Goal: Navigation & Orientation: Find specific page/section

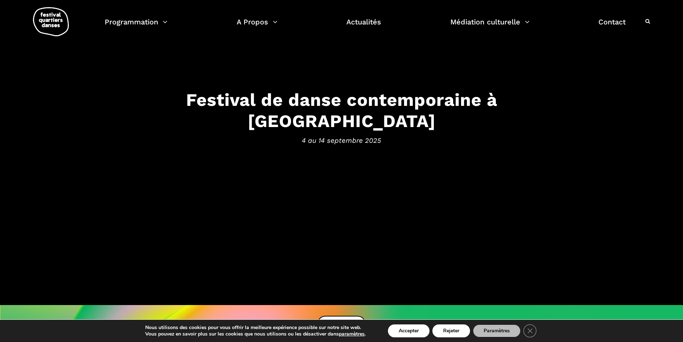
scroll to position [37, 0]
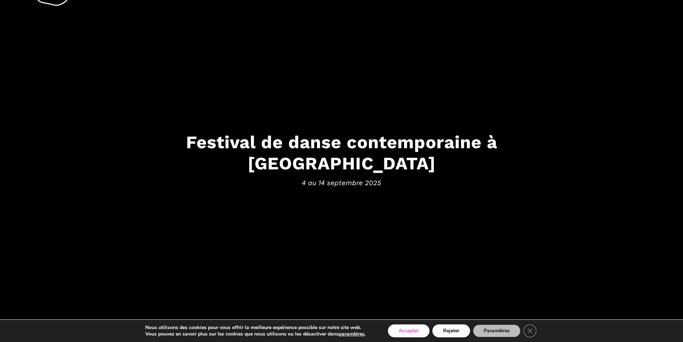
click at [416, 331] on button "Accepter" at bounding box center [409, 330] width 42 height 13
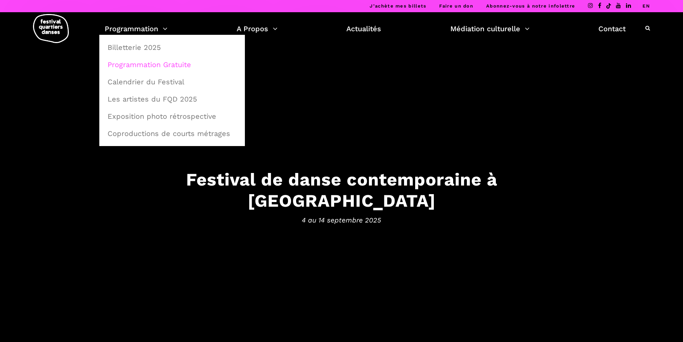
click at [126, 62] on link "Programmation Gratuite" at bounding box center [172, 64] width 138 height 16
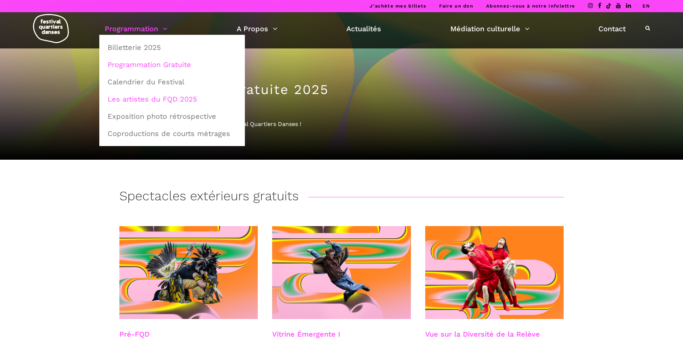
click at [148, 98] on link "Les artistes du FQD 2025" at bounding box center [172, 99] width 138 height 16
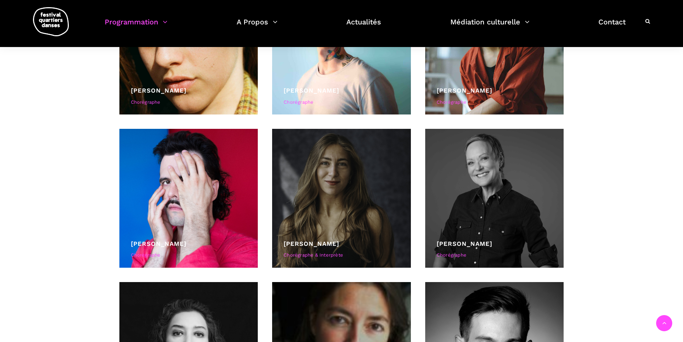
scroll to position [437, 0]
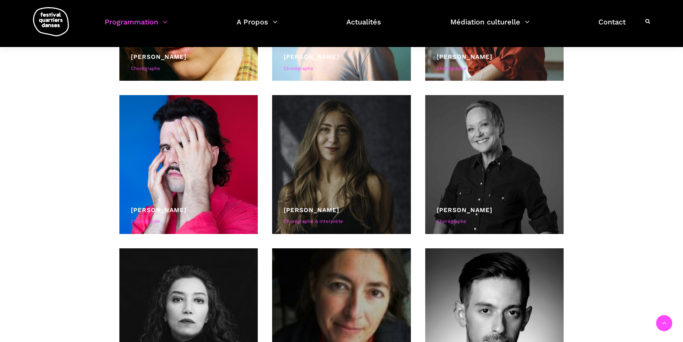
drag, startPoint x: 685, startPoint y: 24, endPoint x: 680, endPoint y: 66, distance: 42.6
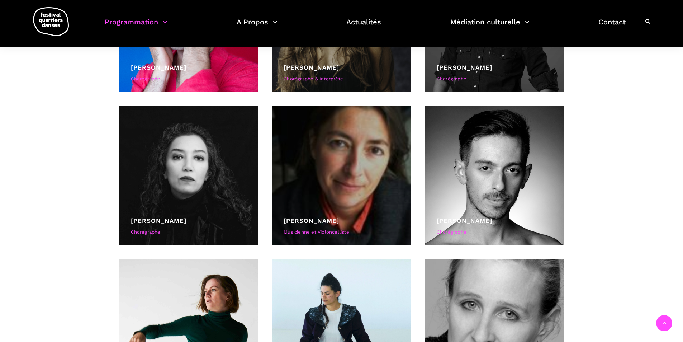
scroll to position [459, 0]
